Goal: Information Seeking & Learning: Check status

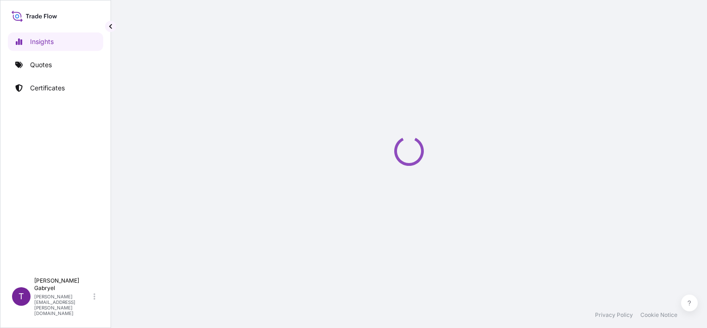
select select "2025"
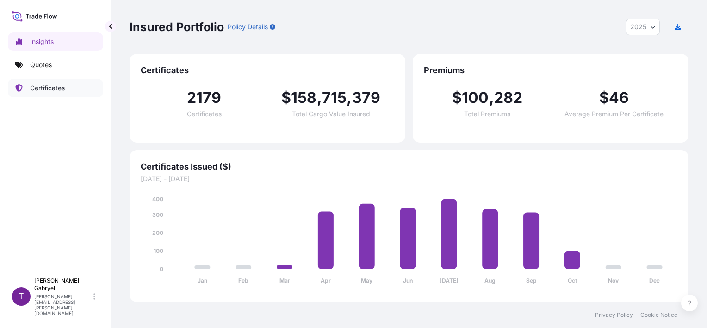
click at [40, 93] on link "Certificates" at bounding box center [55, 88] width 95 height 19
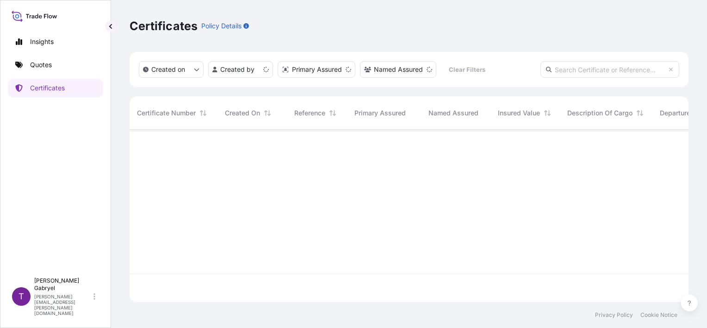
scroll to position [170, 552]
click at [646, 68] on input "text" at bounding box center [610, 69] width 139 height 17
paste input "S02067522"
type input "S02067522"
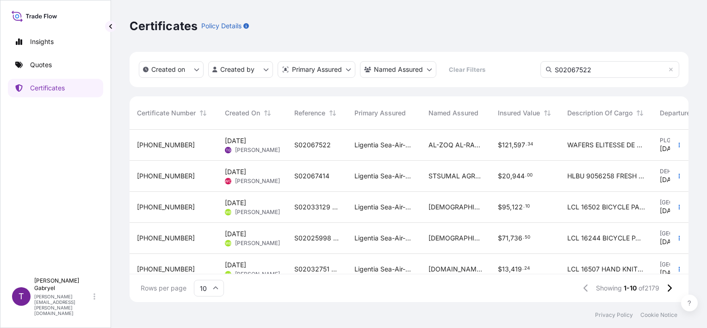
click at [578, 159] on div "WAFERS ELITESSE DE LUXE 20 G NET WEIGHT 16768 KG GROSS WEIGHT 19492 800 KG QUAN…" at bounding box center [606, 145] width 93 height 31
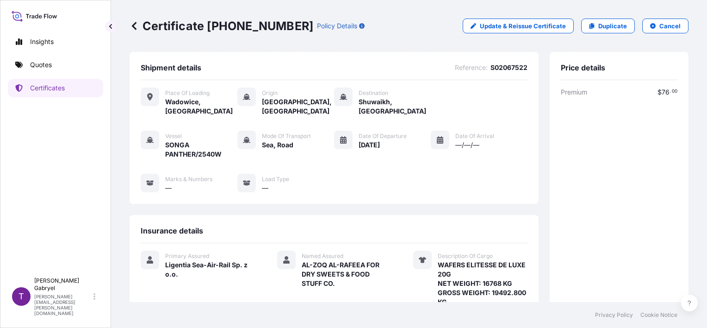
click at [500, 111] on div "Place of Loading [GEOGRAPHIC_DATA], [GEOGRAPHIC_DATA] Origin [GEOGRAPHIC_DATA],…" at bounding box center [334, 145] width 387 height 130
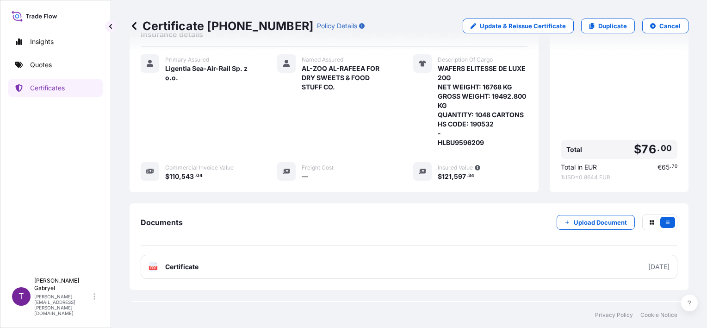
scroll to position [222, 0]
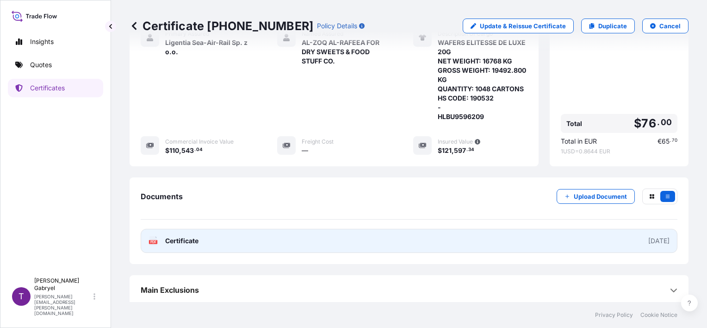
click at [385, 237] on link "PDF Certificate [DATE]" at bounding box center [409, 241] width 537 height 24
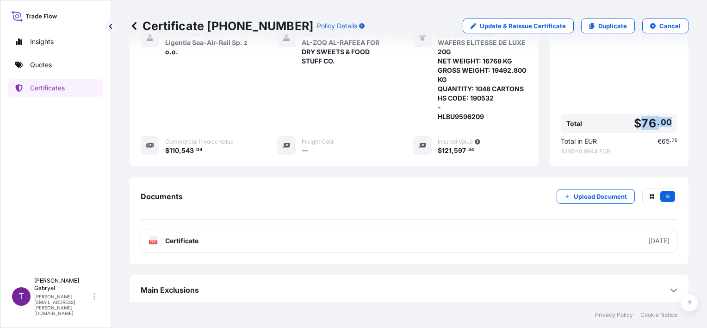
drag, startPoint x: 665, startPoint y: 120, endPoint x: 638, endPoint y: 122, distance: 27.4
click at [638, 122] on div "Total $ 76 . 00" at bounding box center [619, 123] width 117 height 19
copy span "76 . 00"
click at [647, 87] on div "Premium $ 76 . 00 Total $ 76 . 00 Total in EUR € 65 . 70 1 USD = 0.8644 EUR" at bounding box center [619, 10] width 117 height 290
